Goal: Task Accomplishment & Management: Manage account settings

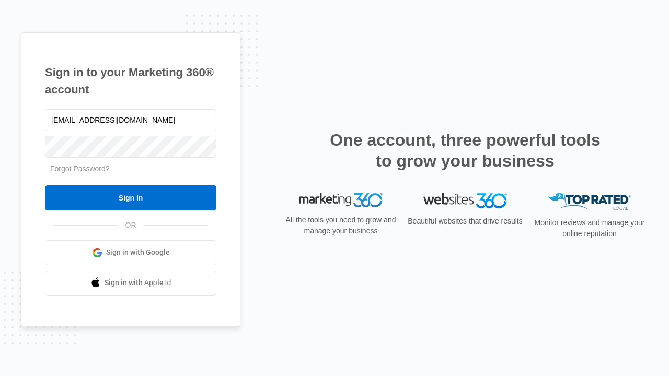
type input "[EMAIL_ADDRESS][DOMAIN_NAME]"
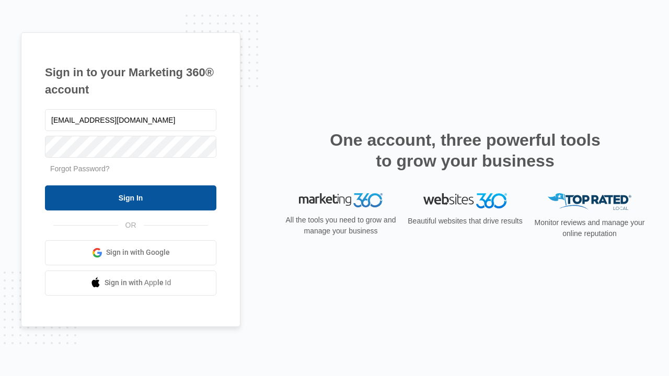
click at [131, 198] on input "Sign In" at bounding box center [130, 198] width 171 height 25
